Goal: Task Accomplishment & Management: Manage account settings

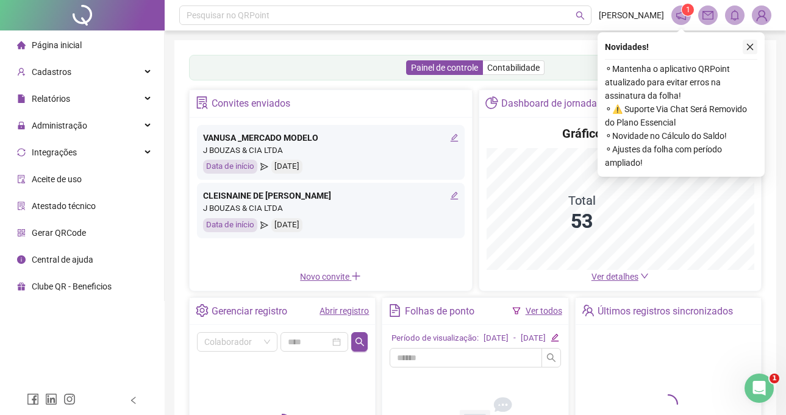
click at [748, 48] on icon "close" at bounding box center [750, 47] width 9 height 9
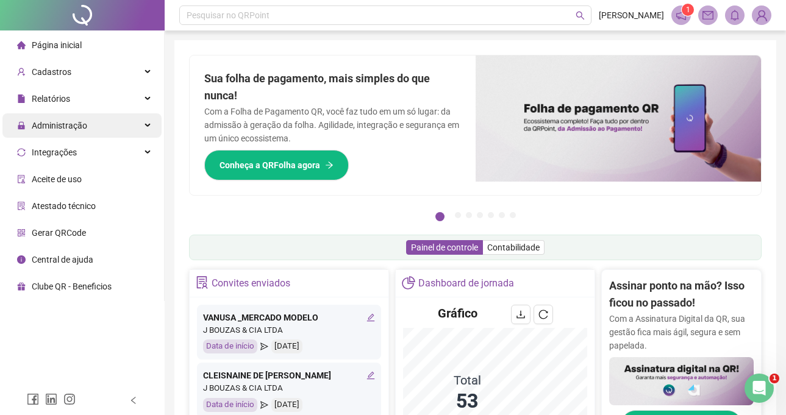
click at [92, 122] on div "Administração" at bounding box center [81, 125] width 159 height 24
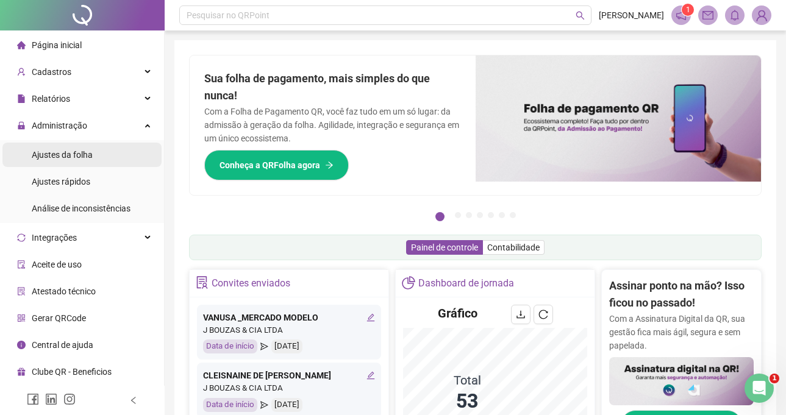
click at [90, 162] on div "Ajustes da folha" at bounding box center [62, 155] width 61 height 24
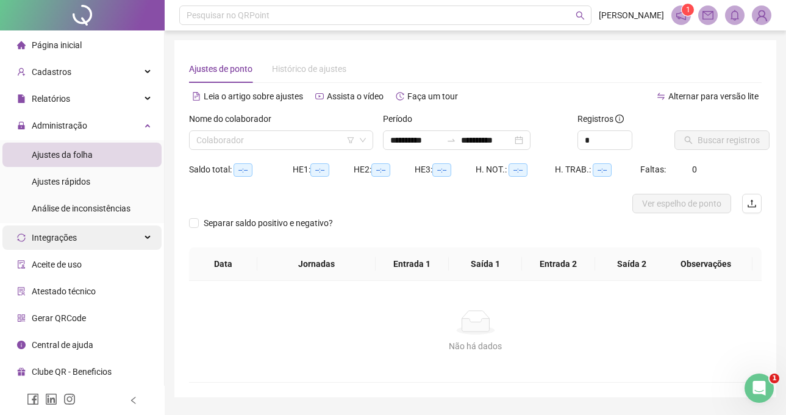
type input "**********"
click at [252, 138] on input "search" at bounding box center [275, 140] width 159 height 18
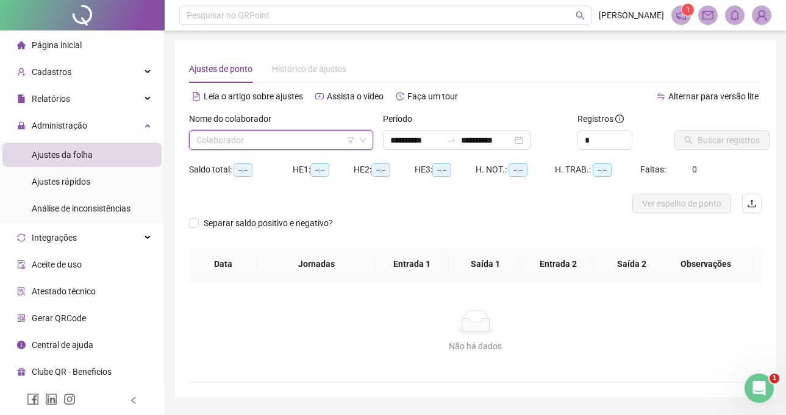
click at [271, 134] on input "search" at bounding box center [275, 140] width 159 height 18
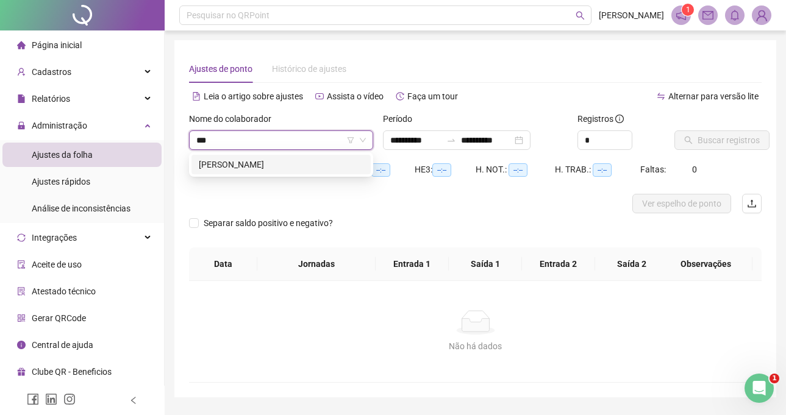
type input "**"
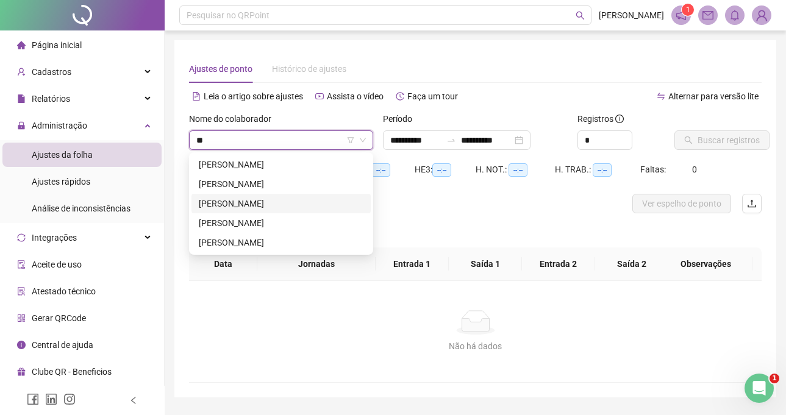
click at [256, 196] on div "JOÃO PEDRO SILVA DE OLIVEIRA" at bounding box center [280, 204] width 179 height 20
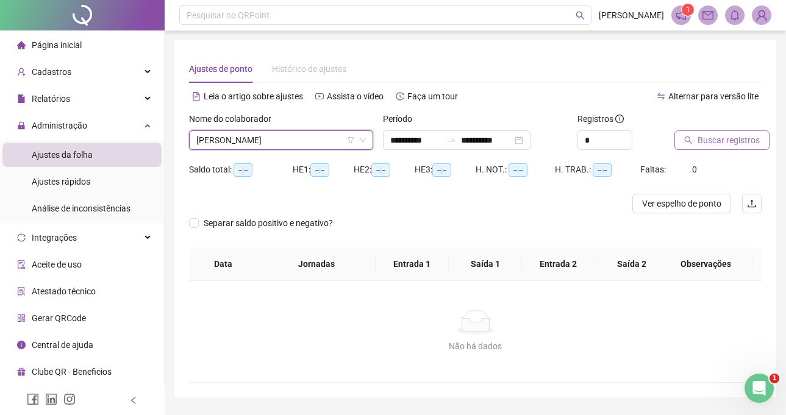
click at [728, 145] on span "Buscar registros" at bounding box center [729, 140] width 62 height 13
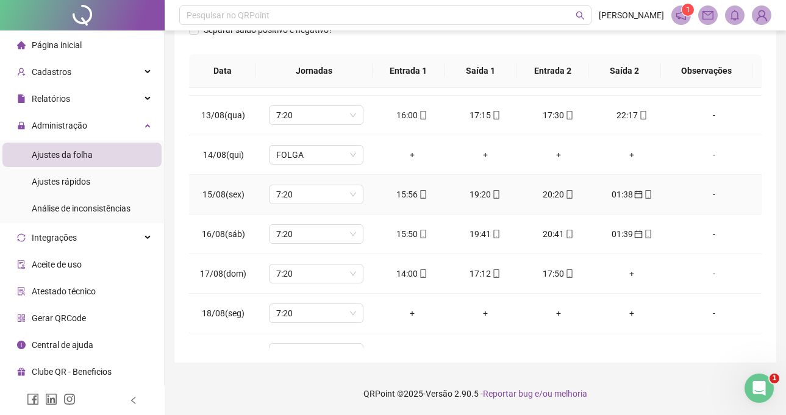
scroll to position [493, 0]
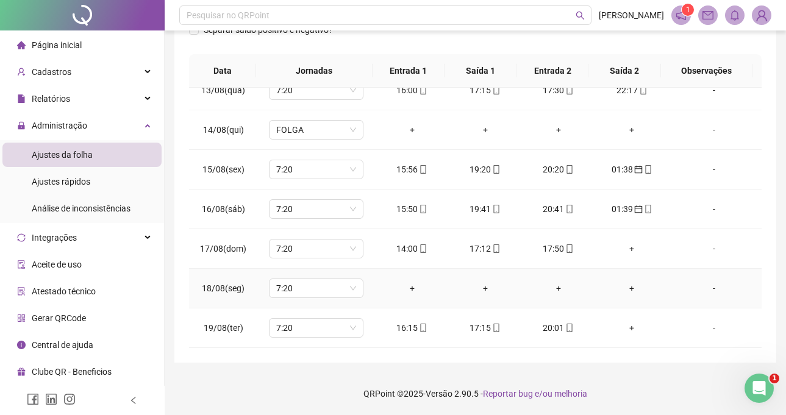
click at [711, 291] on div "-" at bounding box center [714, 288] width 72 height 13
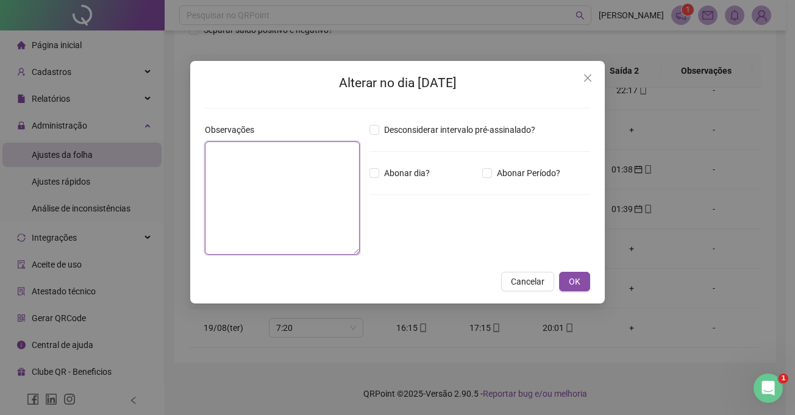
click at [256, 229] on textarea at bounding box center [282, 197] width 155 height 113
type textarea "**********"
click at [368, 178] on div "Abonar dia?" at bounding box center [423, 172] width 113 height 13
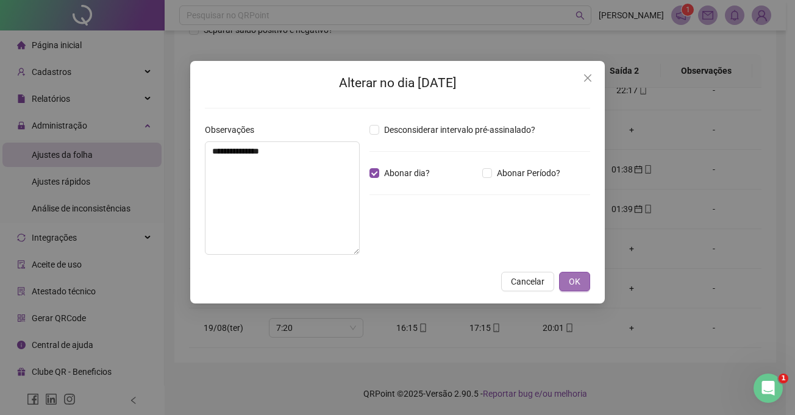
click at [572, 283] on span "OK" at bounding box center [575, 281] width 12 height 13
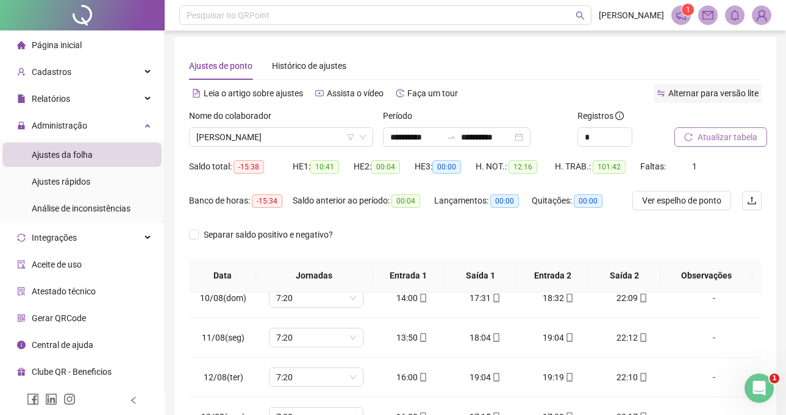
scroll to position [0, 0]
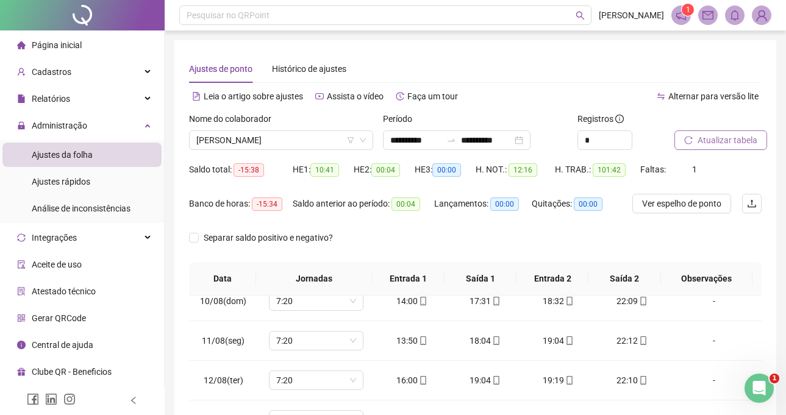
click at [720, 138] on span "Atualizar tabela" at bounding box center [728, 140] width 60 height 13
click at [294, 145] on span "JOÃO PEDRO SILVA DE OLIVEIRA" at bounding box center [281, 140] width 170 height 18
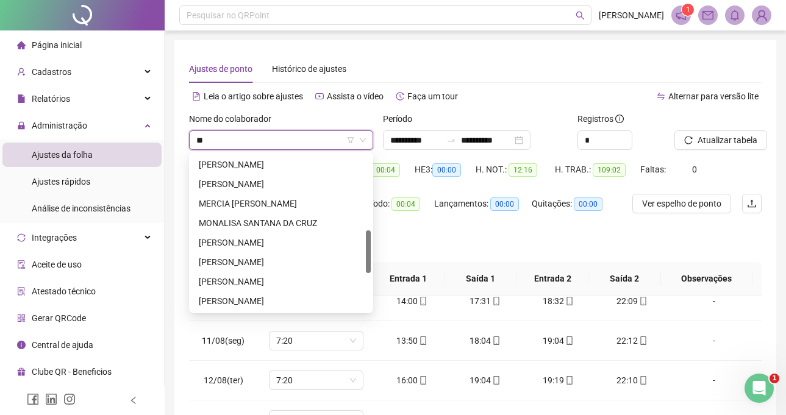
scroll to position [78, 0]
type input "***"
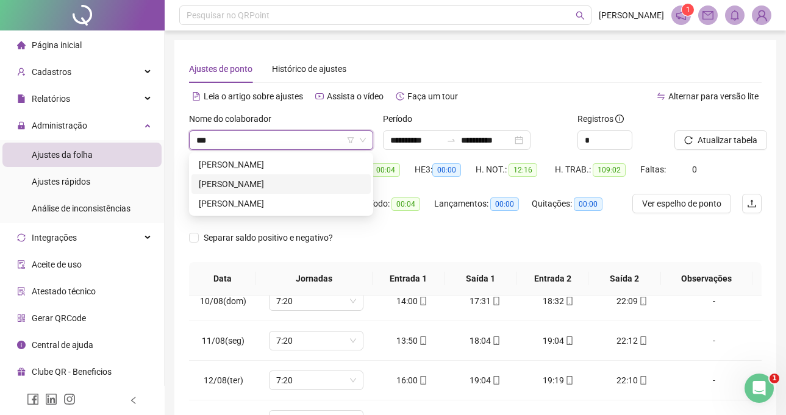
drag, startPoint x: 283, startPoint y: 182, endPoint x: 463, endPoint y: 176, distance: 180.0
click at [283, 183] on div "MATHEUS BRITO PEREIRA" at bounding box center [281, 183] width 165 height 13
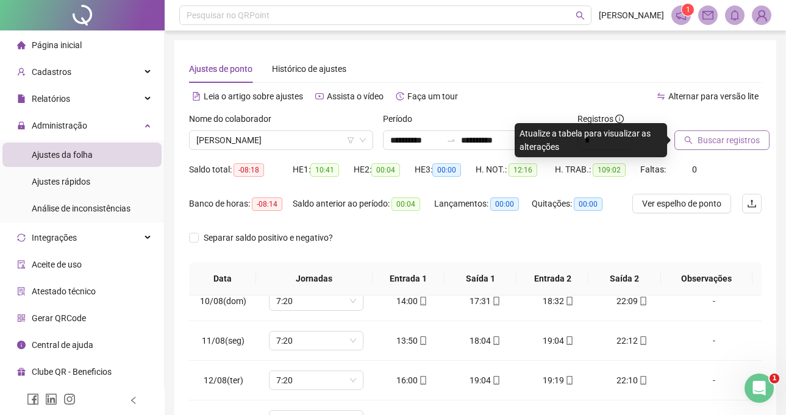
click at [685, 144] on icon "search" at bounding box center [688, 140] width 9 height 9
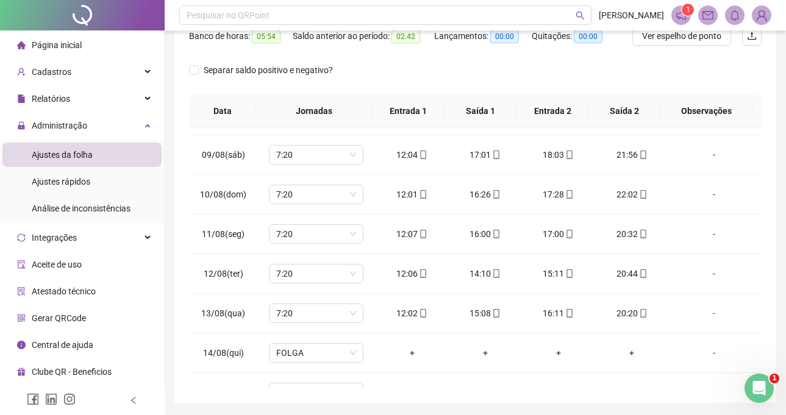
scroll to position [86, 0]
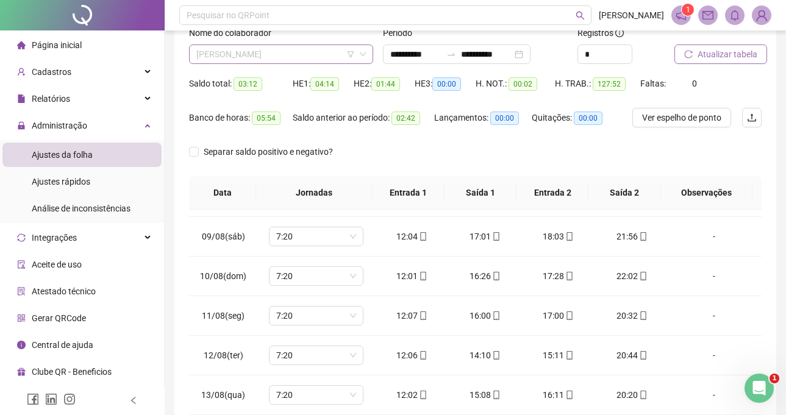
click at [283, 59] on span "MATHEUS BRITO PEREIRA" at bounding box center [281, 54] width 170 height 18
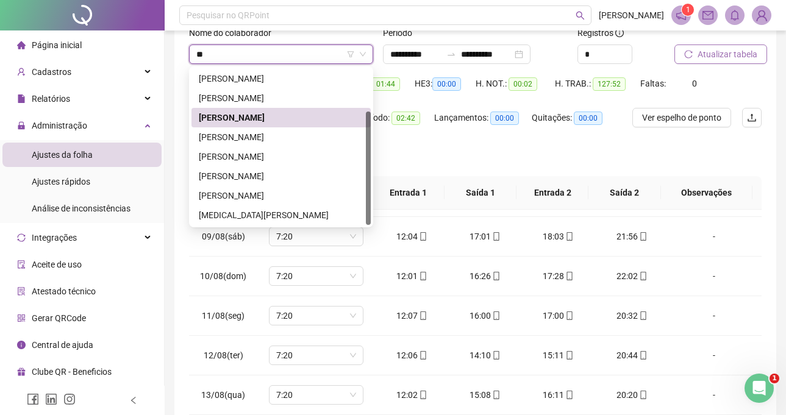
scroll to position [0, 0]
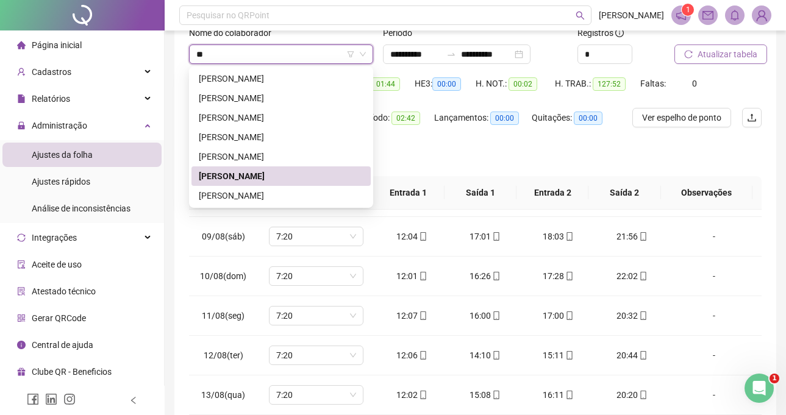
type input "***"
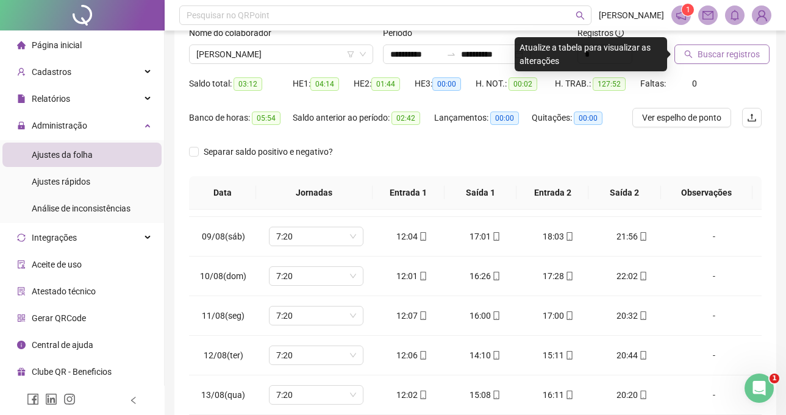
click at [742, 60] on span "Buscar registros" at bounding box center [729, 54] width 62 height 13
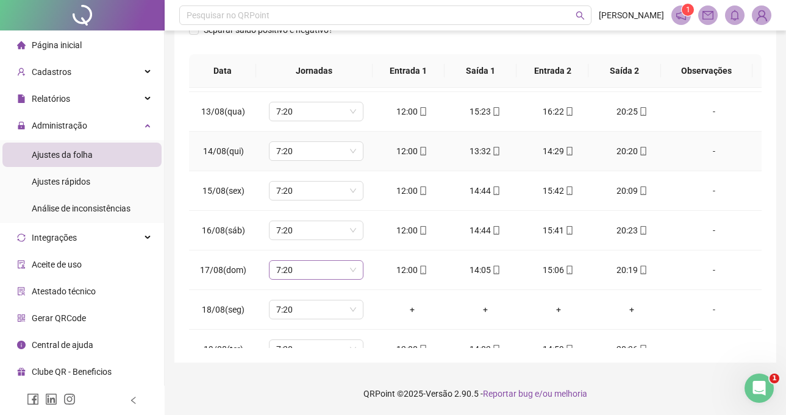
scroll to position [493, 0]
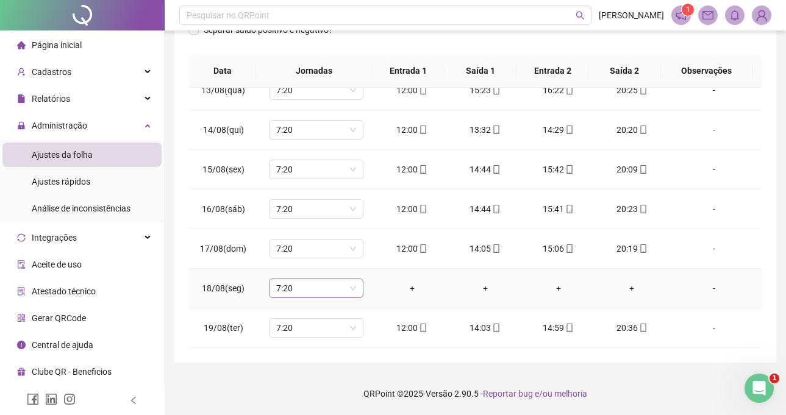
click at [320, 293] on span "7:20" at bounding box center [316, 288] width 80 height 18
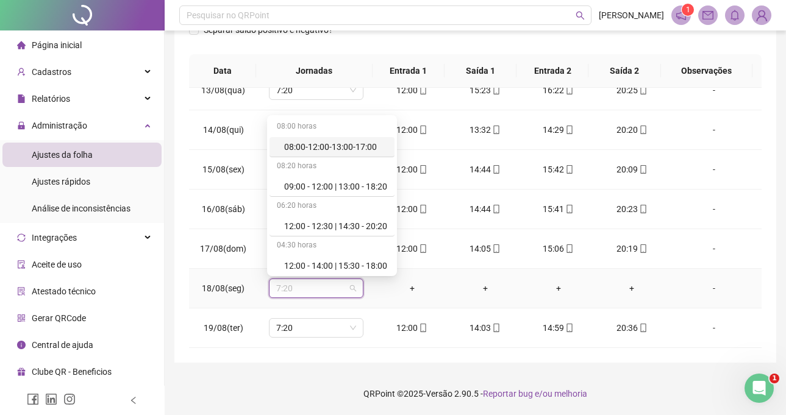
type input "*"
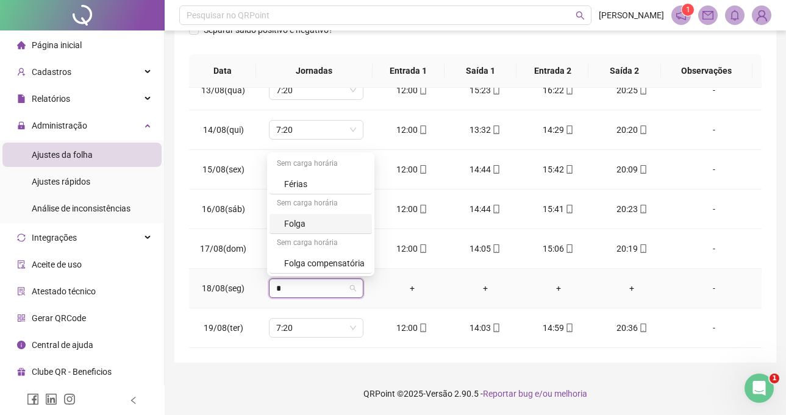
click at [310, 225] on div "Folga" at bounding box center [324, 223] width 80 height 13
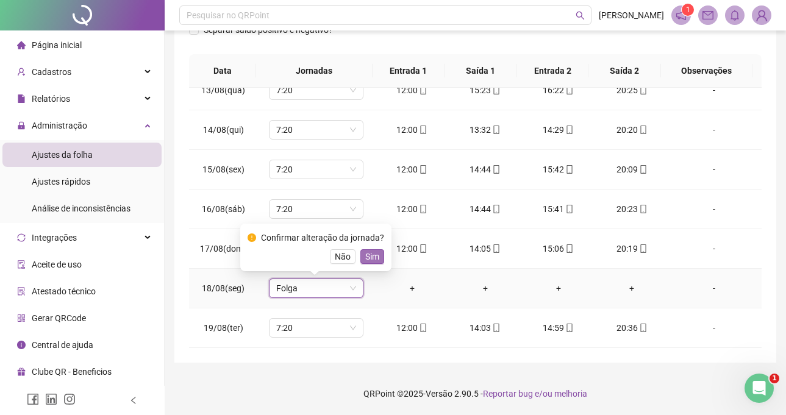
click at [366, 255] on span "Sim" at bounding box center [372, 256] width 14 height 13
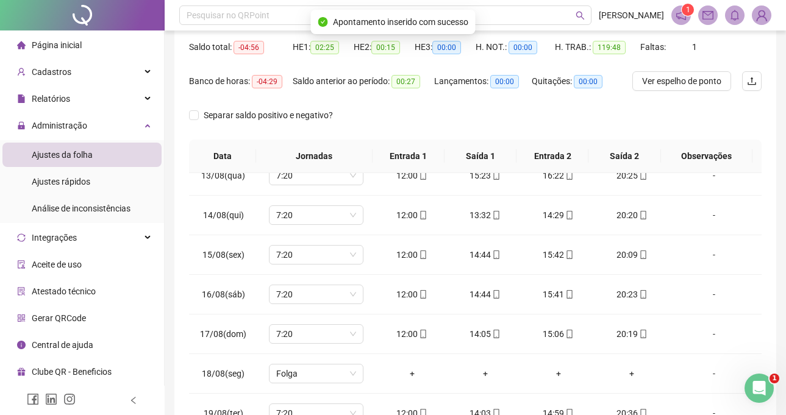
scroll to position [25, 0]
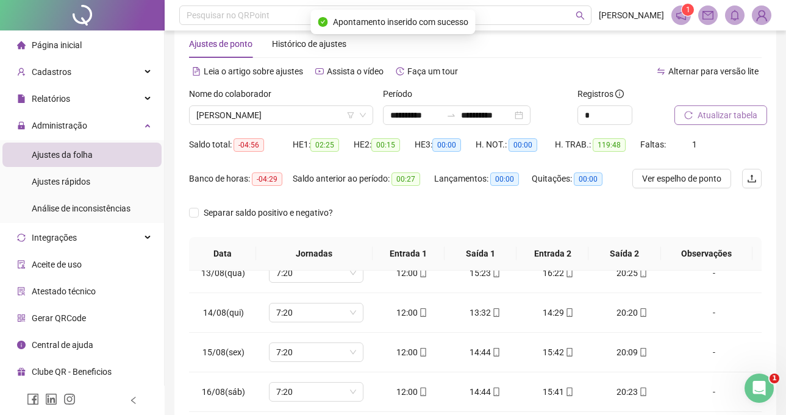
click at [713, 123] on button "Atualizar tabela" at bounding box center [720, 115] width 93 height 20
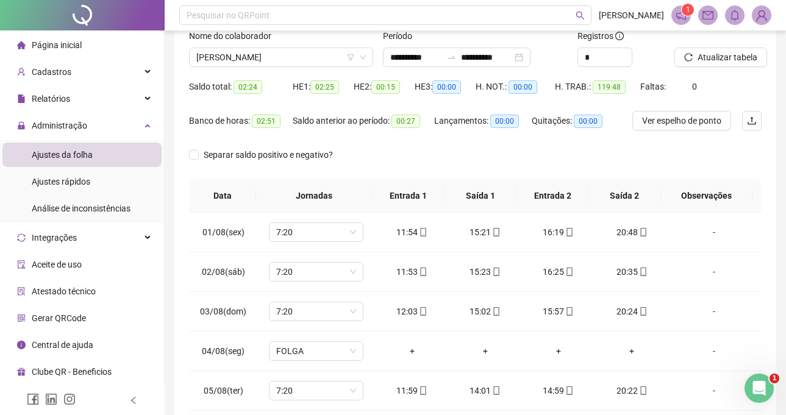
scroll to position [0, 0]
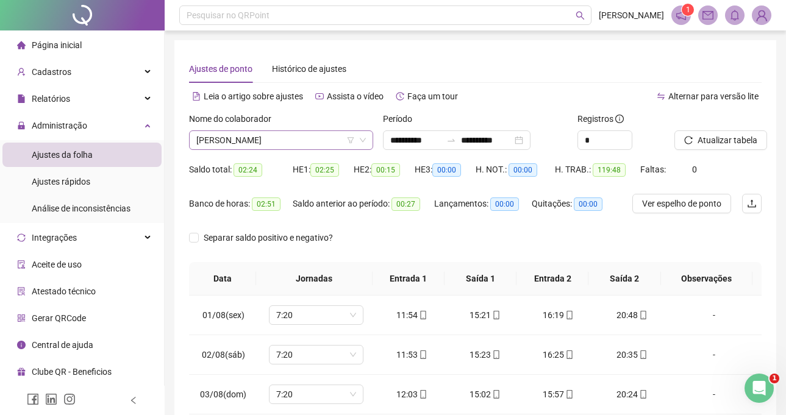
click at [292, 134] on span "BRUNA CAROLINA PATRICIO LOPES ALMEIDA CUNHA" at bounding box center [281, 140] width 170 height 18
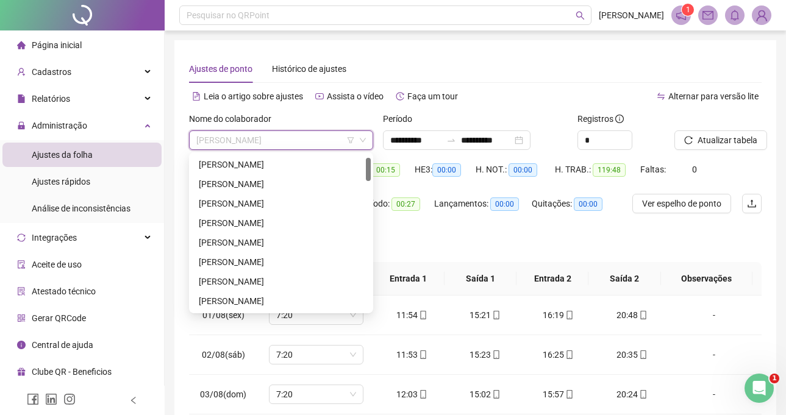
scroll to position [20, 0]
type input "***"
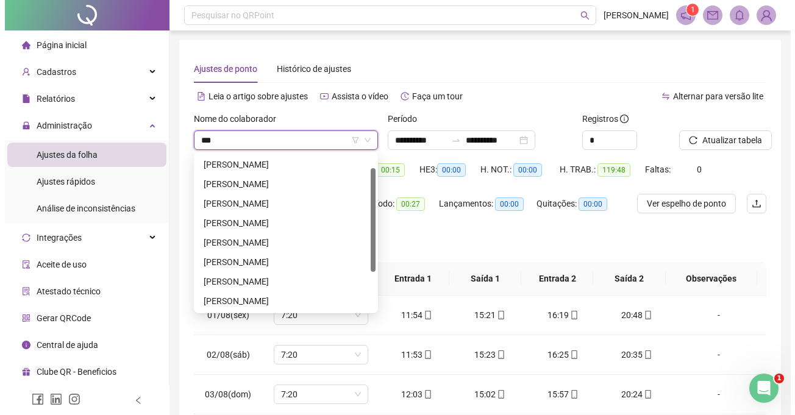
scroll to position [0, 0]
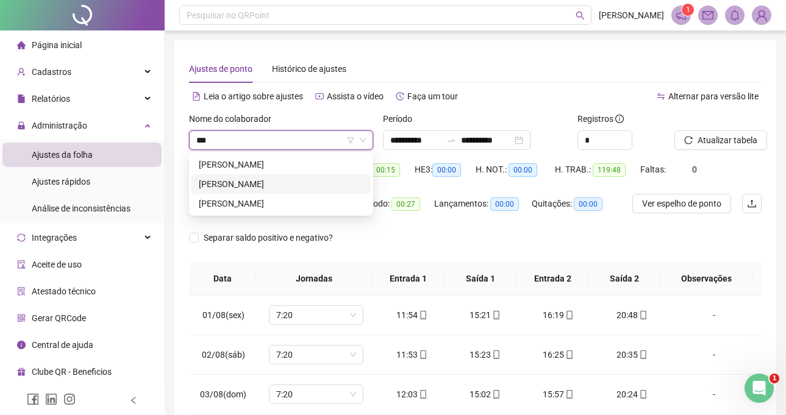
click at [298, 179] on div "MATHEUS BRITO PEREIRA" at bounding box center [281, 183] width 165 height 13
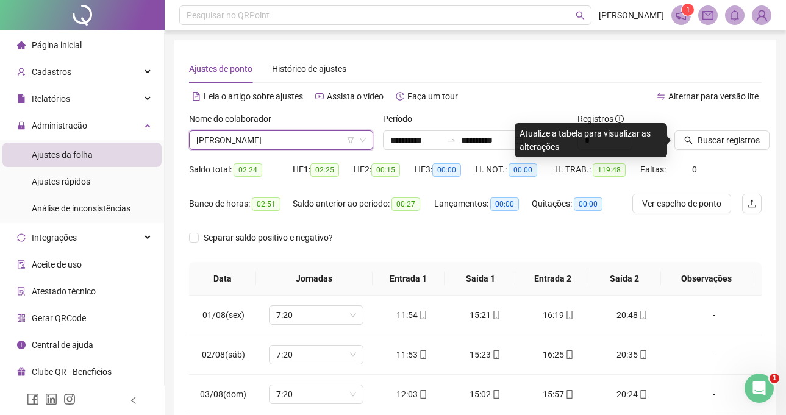
click at [693, 138] on button "Buscar registros" at bounding box center [721, 140] width 95 height 20
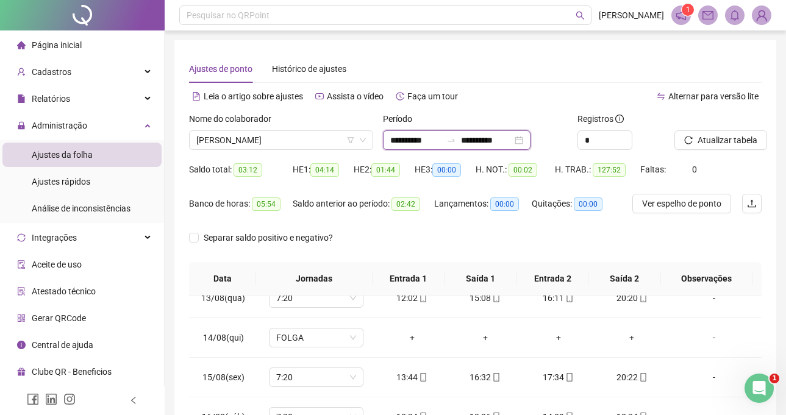
click at [490, 138] on input "**********" at bounding box center [486, 140] width 51 height 13
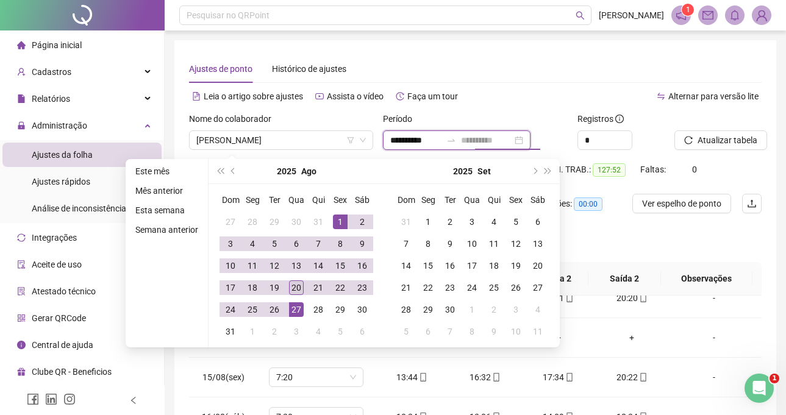
type input "**********"
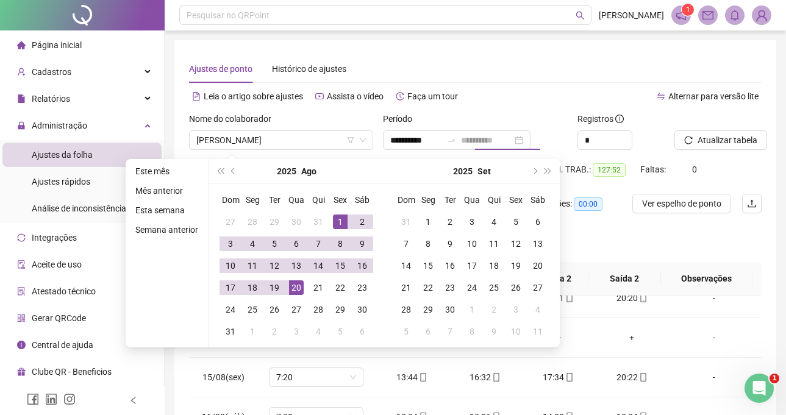
click at [297, 286] on div "20" at bounding box center [296, 287] width 15 height 15
type input "**********"
click at [721, 148] on button "Atualizar tabela" at bounding box center [720, 140] width 93 height 20
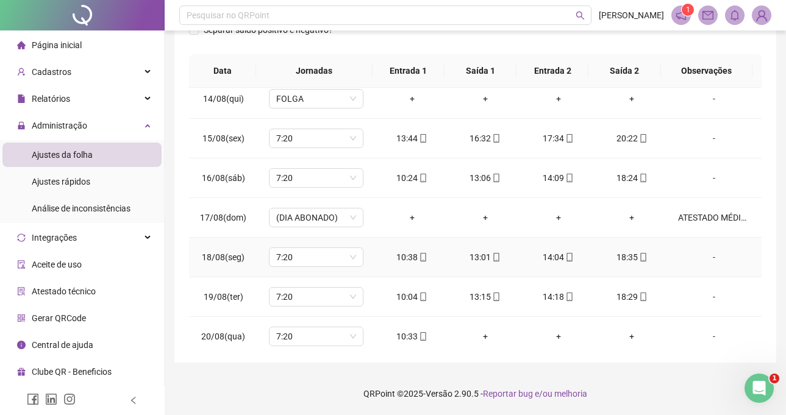
scroll to position [532, 0]
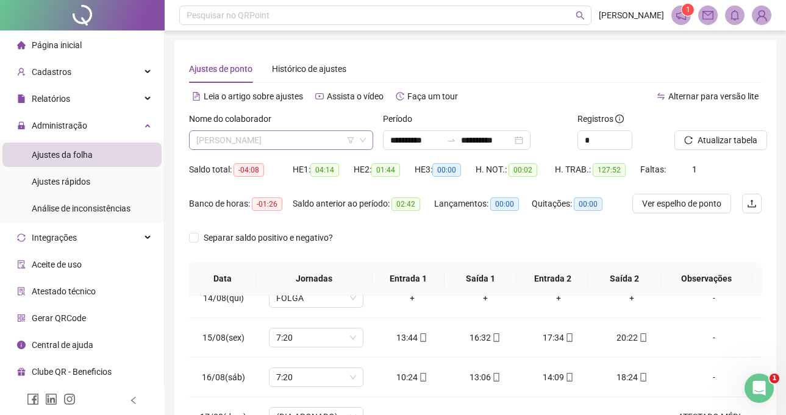
click at [291, 132] on span "MATHEUS BRITO PEREIRA" at bounding box center [281, 140] width 170 height 18
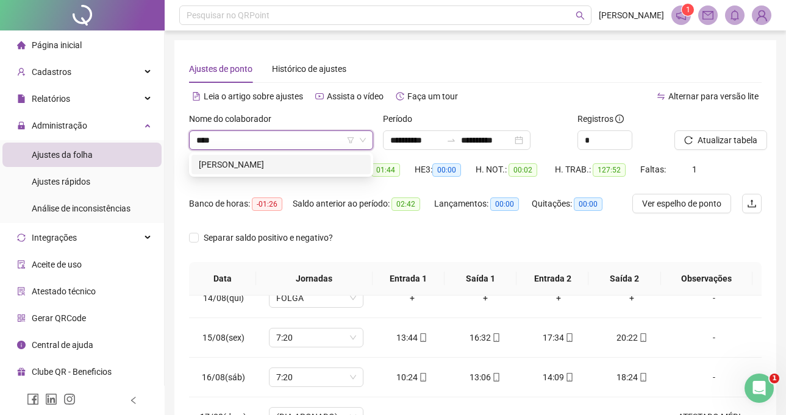
type input "***"
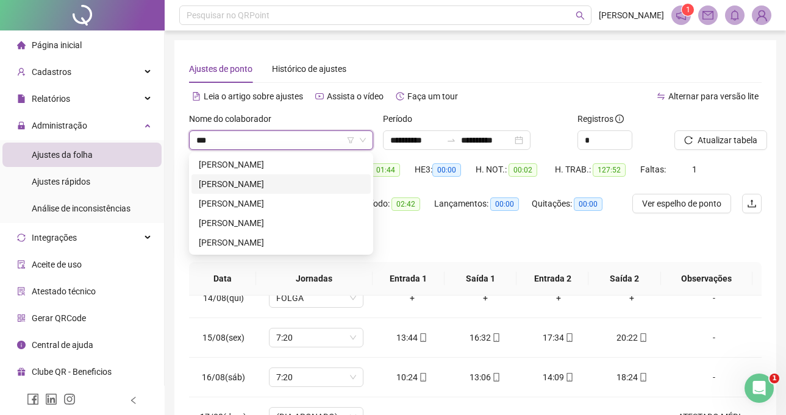
click at [268, 186] on div "MARIA EDUARDA NEVES DE SOUZA" at bounding box center [281, 183] width 165 height 13
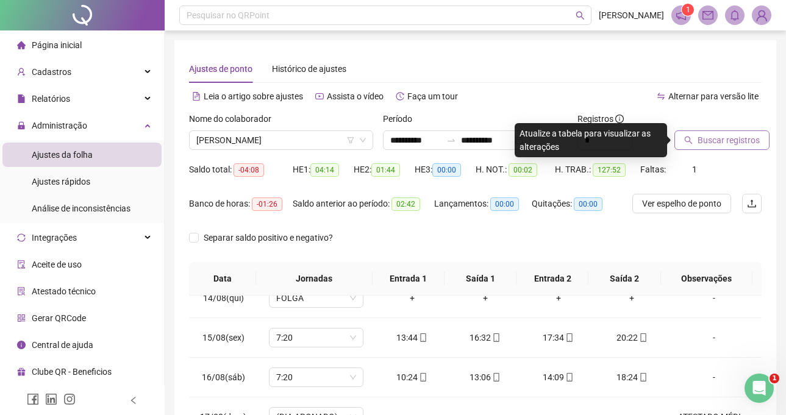
click at [708, 137] on span "Buscar registros" at bounding box center [729, 140] width 62 height 13
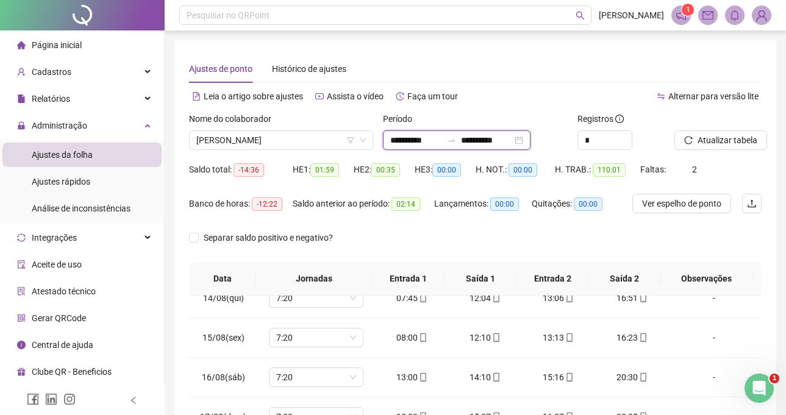
click at [476, 138] on input "**********" at bounding box center [486, 140] width 51 height 13
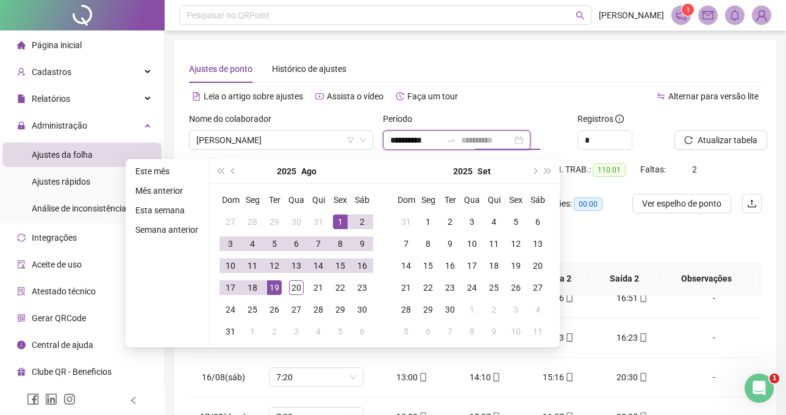
type input "**********"
drag, startPoint x: 268, startPoint y: 287, endPoint x: 277, endPoint y: 288, distance: 9.8
click at [267, 288] on div "19" at bounding box center [274, 287] width 15 height 15
type input "**********"
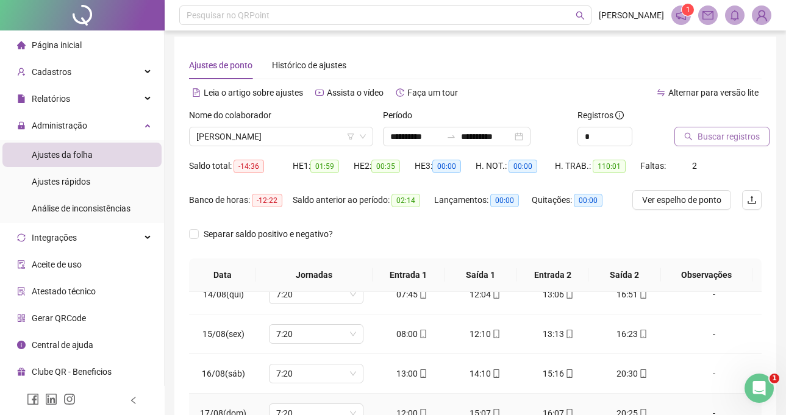
scroll to position [208, 0]
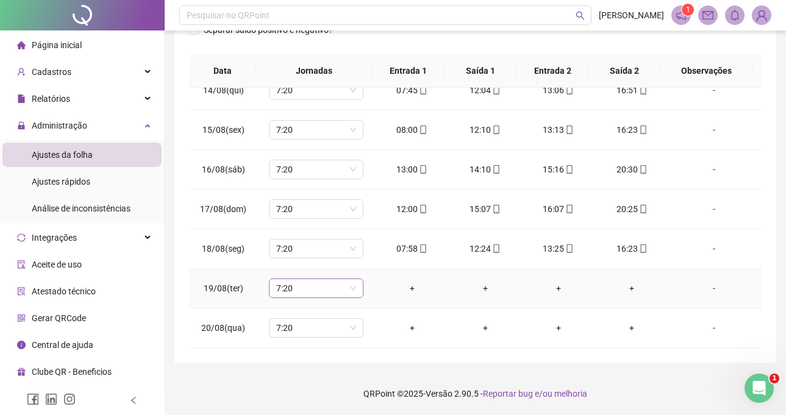
click at [323, 288] on span "7:20" at bounding box center [316, 288] width 80 height 18
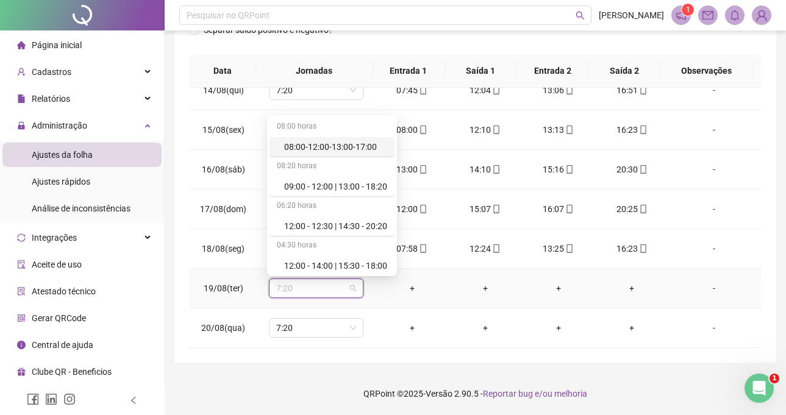
type input "*"
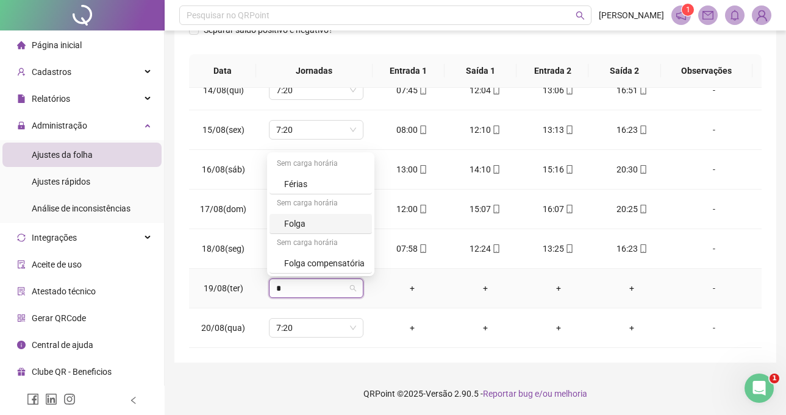
click at [316, 227] on div "Folga" at bounding box center [324, 223] width 80 height 13
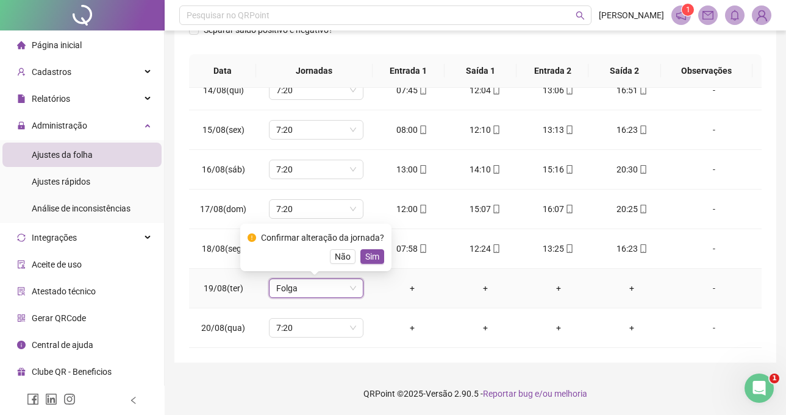
click at [365, 254] on span "Sim" at bounding box center [372, 256] width 14 height 13
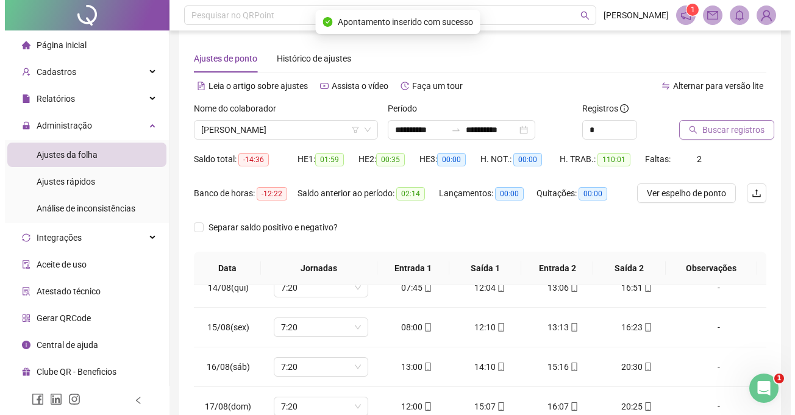
scroll to position [0, 0]
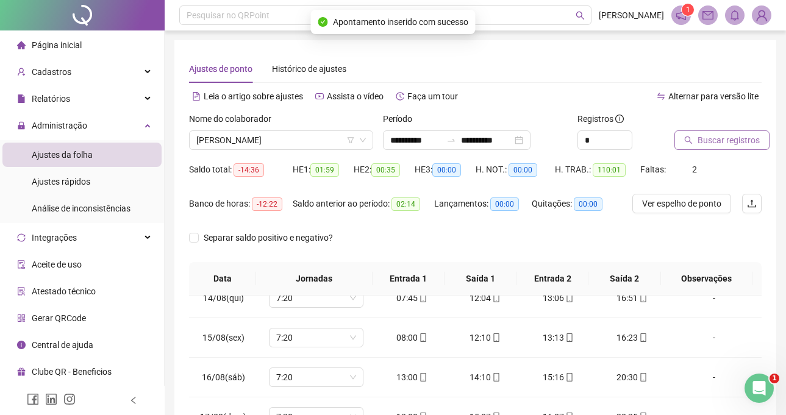
click at [707, 145] on span "Buscar registros" at bounding box center [729, 140] width 62 height 13
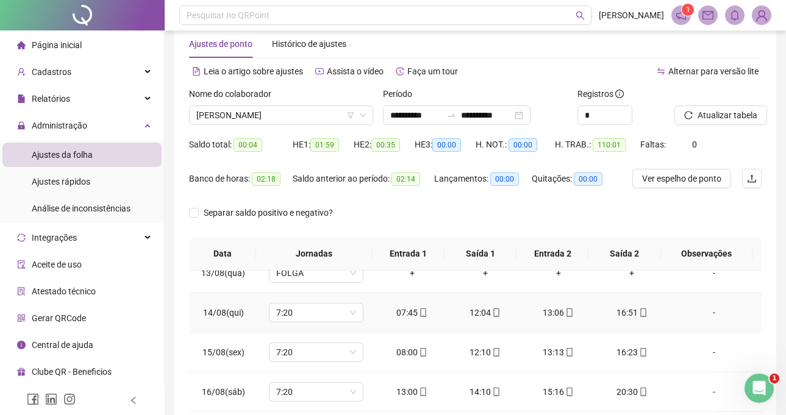
scroll to position [208, 0]
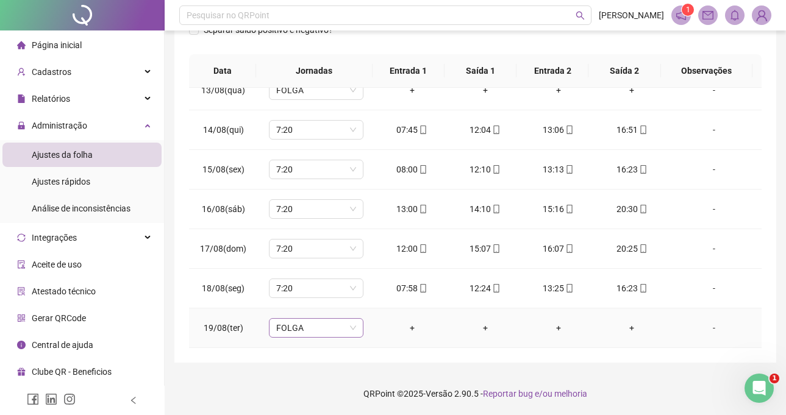
click at [309, 330] on span "FOLGA" at bounding box center [316, 328] width 80 height 18
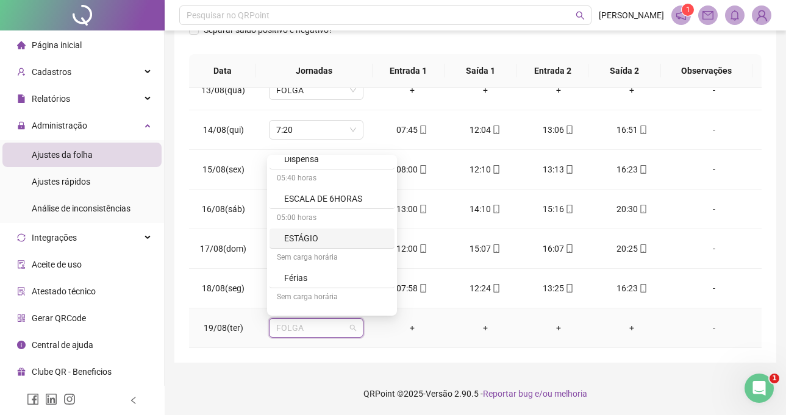
scroll to position [183, 0]
click at [325, 246] on div "7:20" at bounding box center [335, 241] width 103 height 13
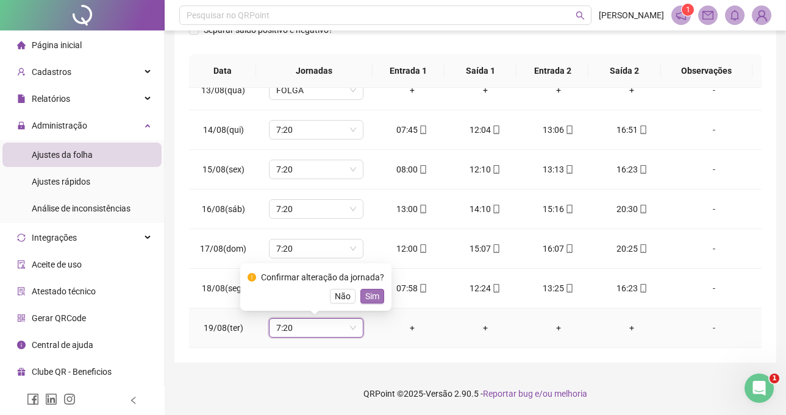
click at [368, 296] on span "Sim" at bounding box center [372, 296] width 14 height 13
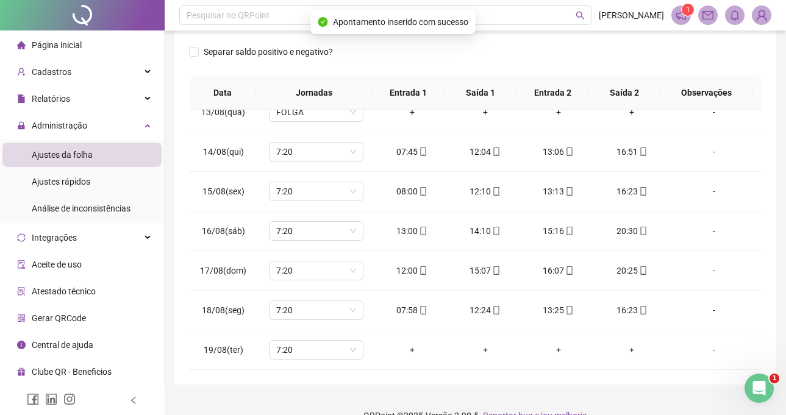
scroll to position [0, 0]
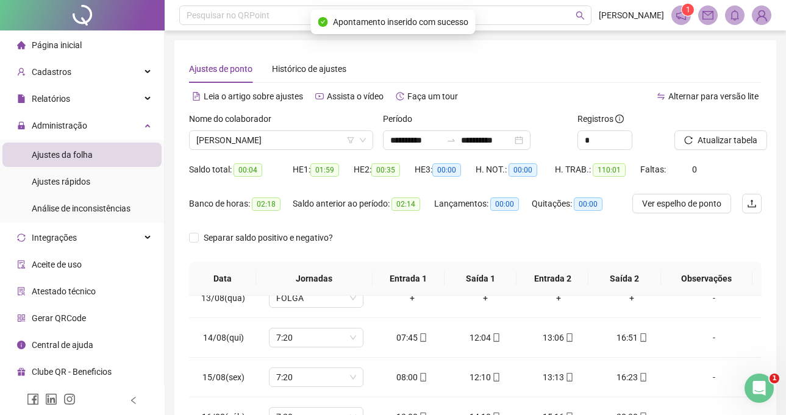
click at [724, 130] on div at bounding box center [702, 121] width 57 height 18
click at [724, 146] on span "Atualizar tabela" at bounding box center [728, 140] width 60 height 13
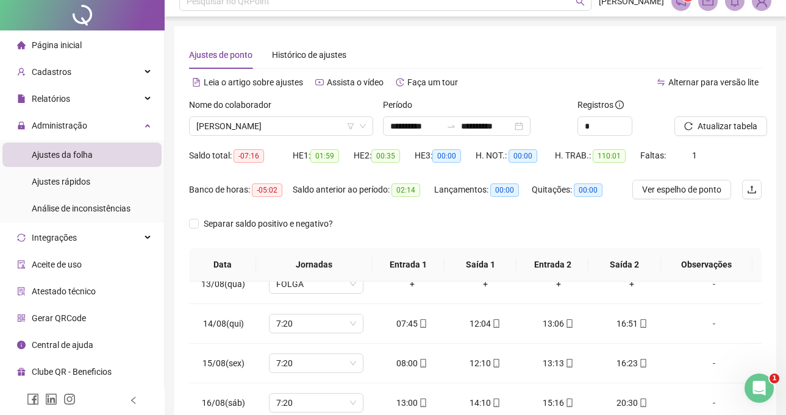
scroll to position [208, 0]
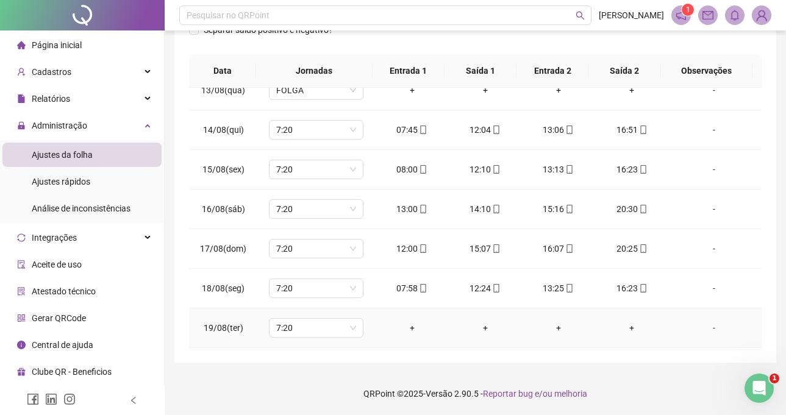
drag, startPoint x: 701, startPoint y: 329, endPoint x: 651, endPoint y: 319, distance: 51.7
click at [701, 330] on div "-" at bounding box center [714, 327] width 72 height 13
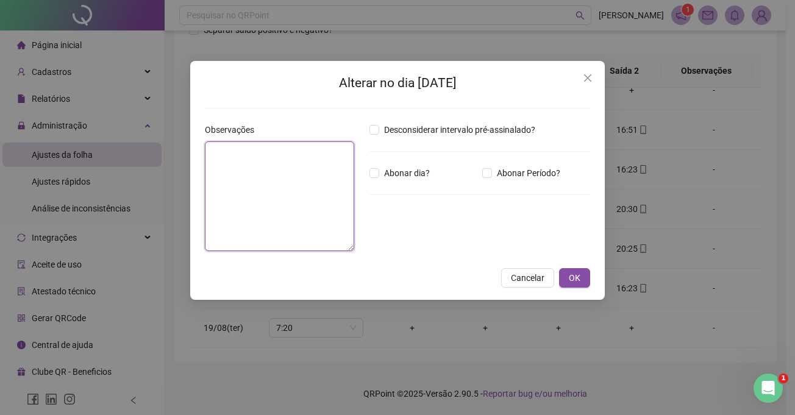
click at [287, 196] on textarea at bounding box center [279, 196] width 149 height 110
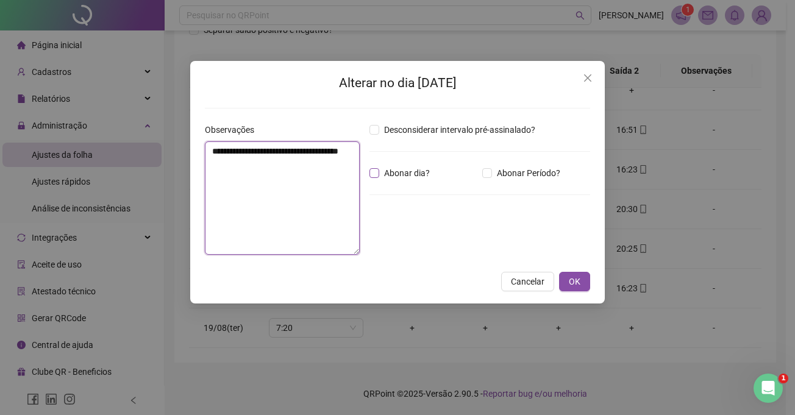
type textarea "**********"
click at [387, 177] on span "Abonar dia?" at bounding box center [406, 172] width 55 height 13
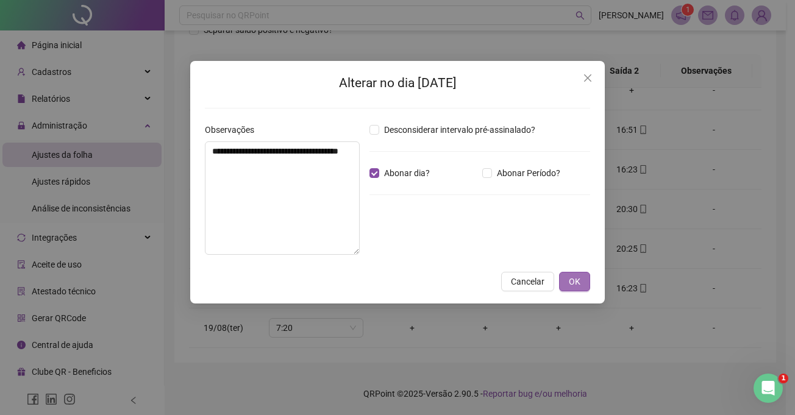
drag, startPoint x: 580, startPoint y: 285, endPoint x: 573, endPoint y: 284, distance: 8.0
click at [580, 285] on button "OK" at bounding box center [574, 282] width 31 height 20
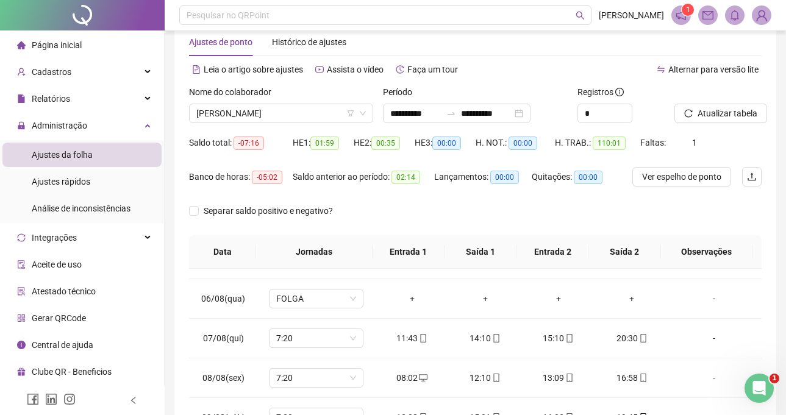
scroll to position [25, 0]
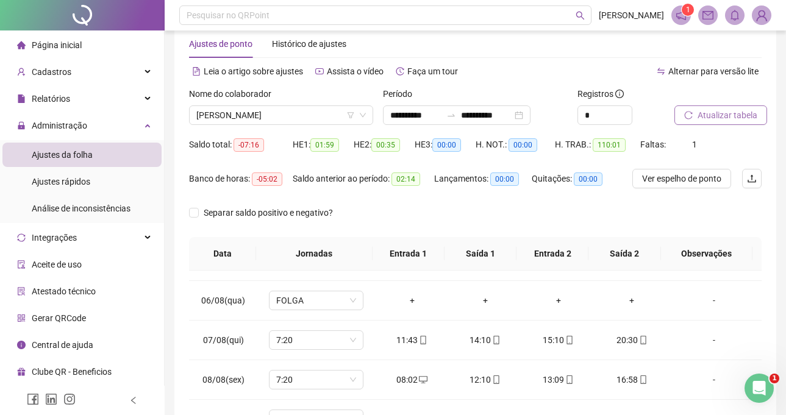
click at [725, 118] on span "Atualizar tabela" at bounding box center [728, 115] width 60 height 13
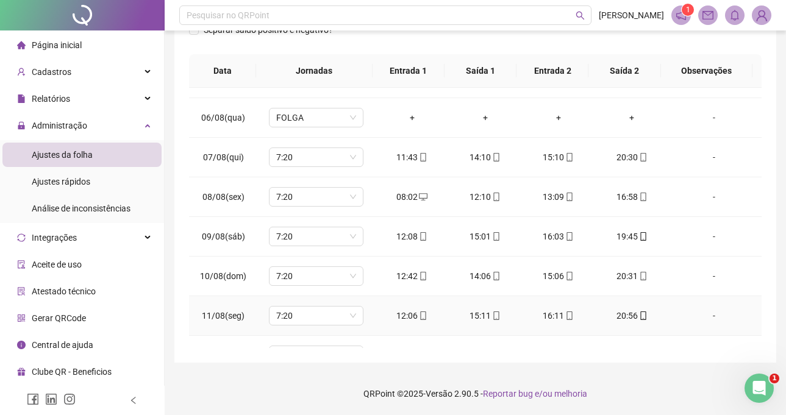
scroll to position [493, 0]
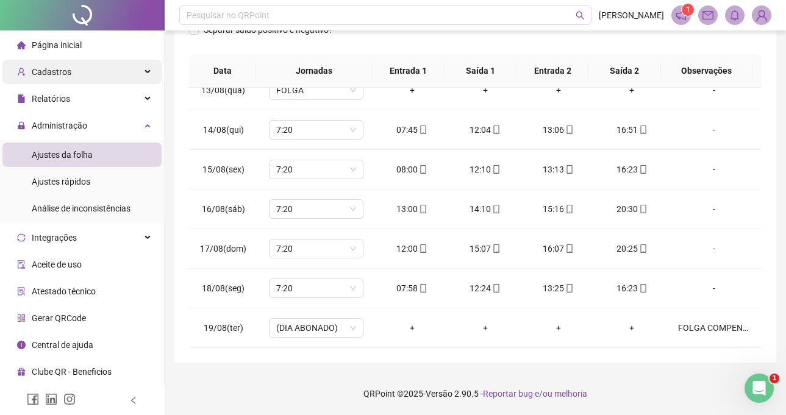
click at [101, 76] on div "Cadastros" at bounding box center [81, 72] width 159 height 24
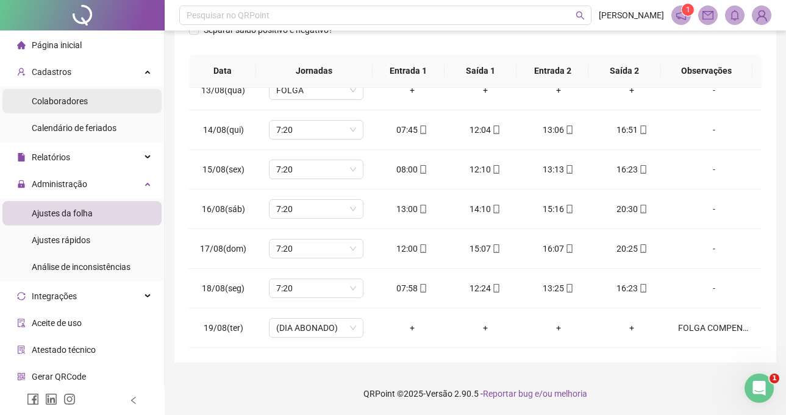
click at [85, 95] on div "Colaboradores" at bounding box center [60, 101] width 56 height 24
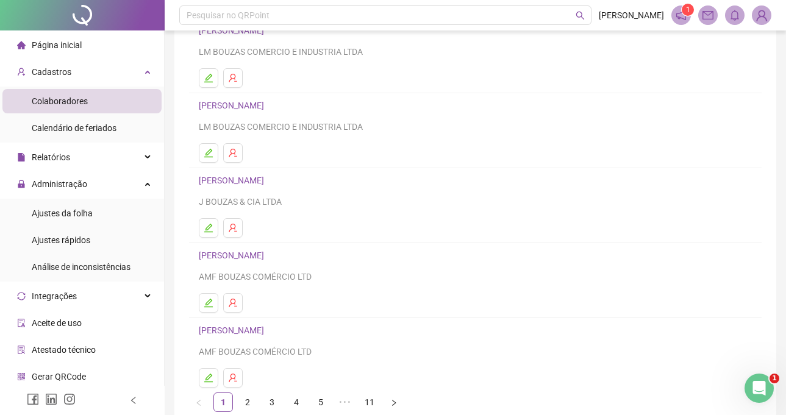
scroll to position [174, 0]
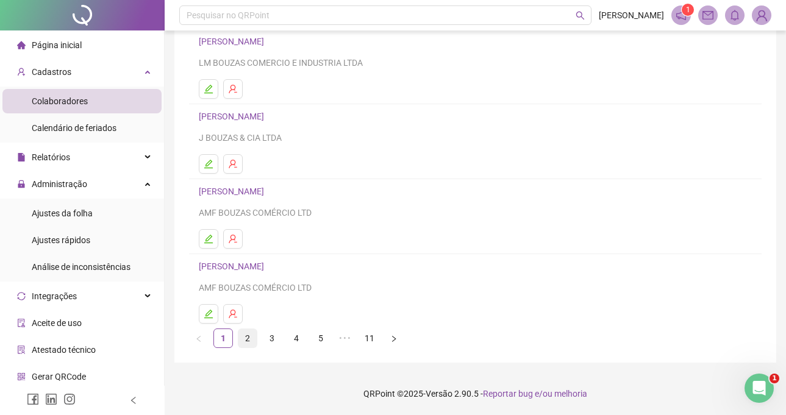
click at [248, 339] on link "2" at bounding box center [247, 338] width 18 height 18
click at [241, 266] on link "CLEISNAINE DE ANDRADE AGUIAR" at bounding box center [264, 267] width 130 height 10
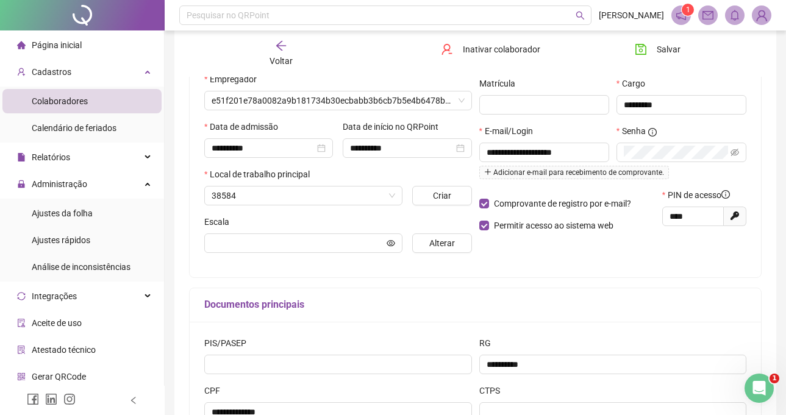
scroll to position [180, 0]
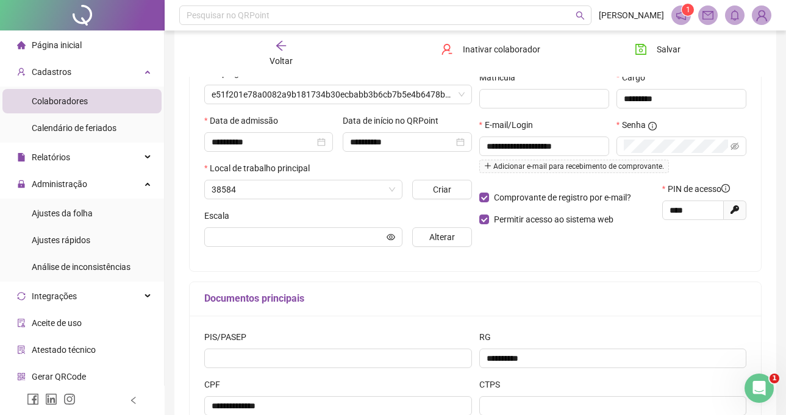
type input "**********"
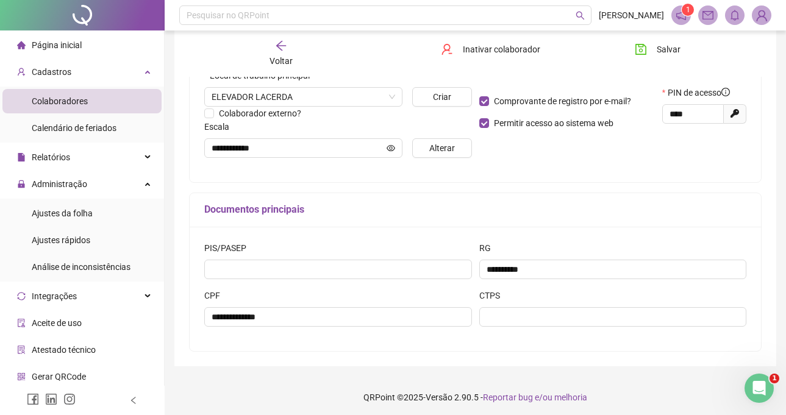
scroll to position [280, 0]
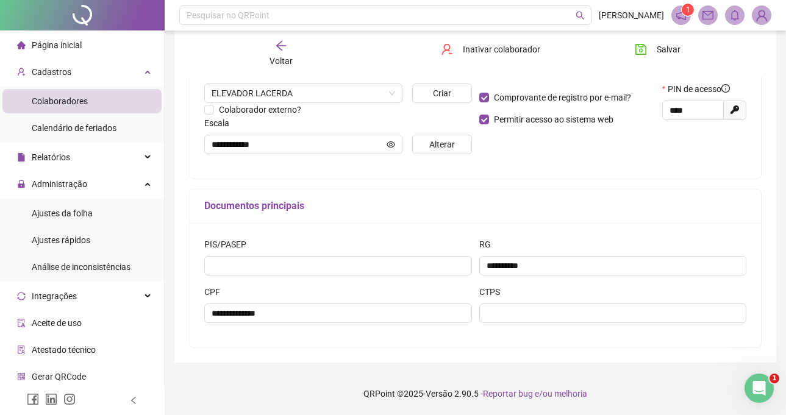
click at [146, 352] on li "Atestado técnico" at bounding box center [81, 350] width 159 height 24
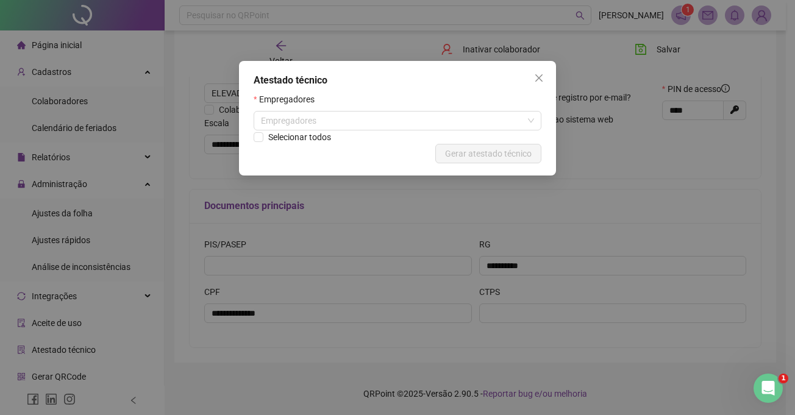
drag, startPoint x: 162, startPoint y: 415, endPoint x: 151, endPoint y: 412, distance: 12.0
click at [151, 412] on div "Atestado técnico Empregadores Empregadores Selecionar todos Cancelar Gerar ates…" at bounding box center [397, 207] width 795 height 415
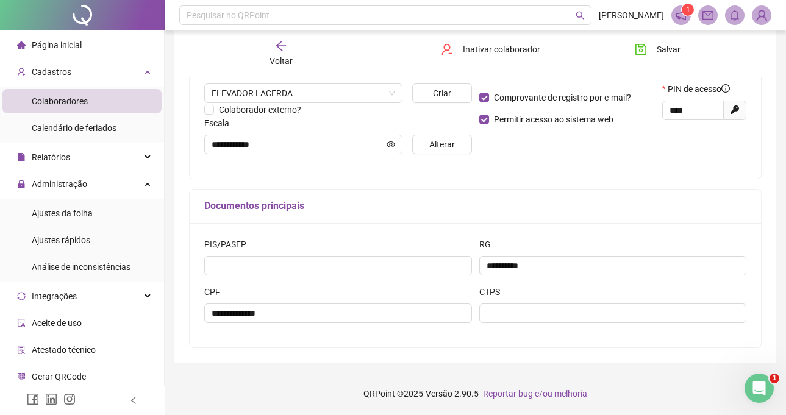
click at [291, 164] on div "**********" at bounding box center [475, 41] width 571 height 274
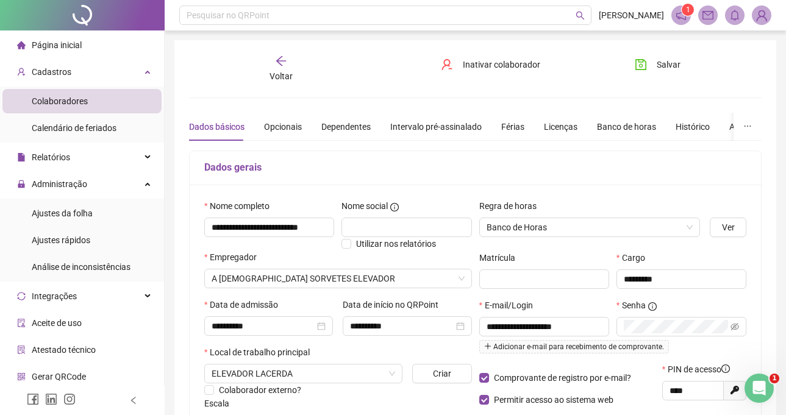
click at [291, 74] on span "Voltar" at bounding box center [280, 76] width 23 height 10
